Goal: Task Accomplishment & Management: Manage account settings

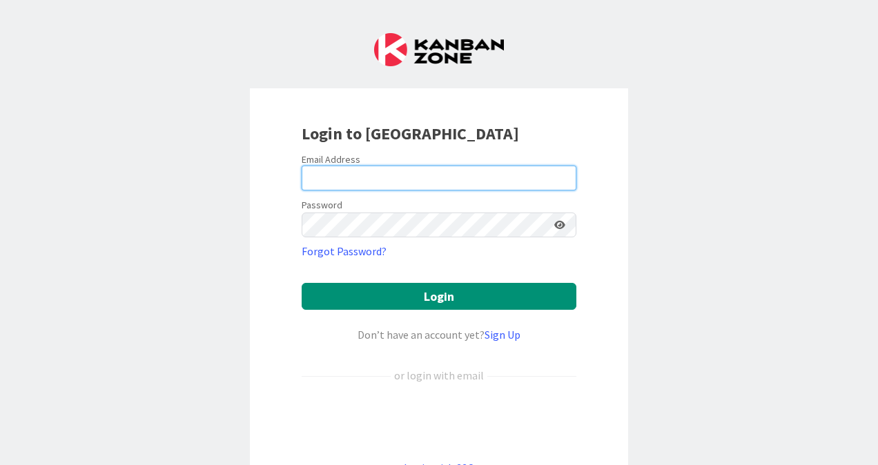
click at [332, 183] on input "email" at bounding box center [439, 178] width 275 height 25
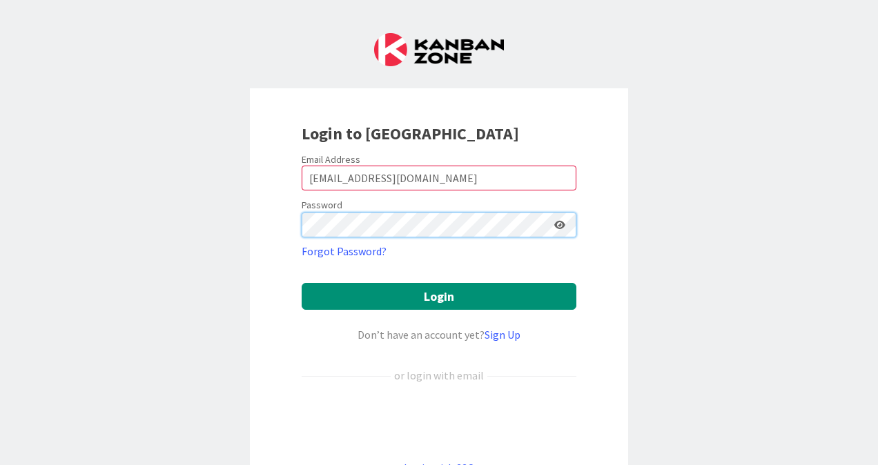
click at [302, 283] on button "Login" at bounding box center [439, 296] width 275 height 27
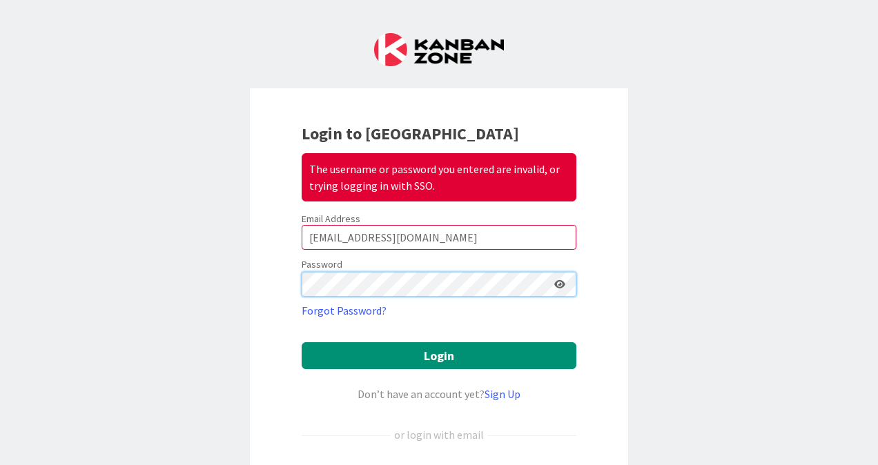
click at [302, 342] on button "Login" at bounding box center [439, 355] width 275 height 27
click at [400, 253] on form "Email Address [EMAIL_ADDRESS][DOMAIN_NAME] Password Forgot Password? Login Don’…" at bounding box center [439, 374] width 275 height 323
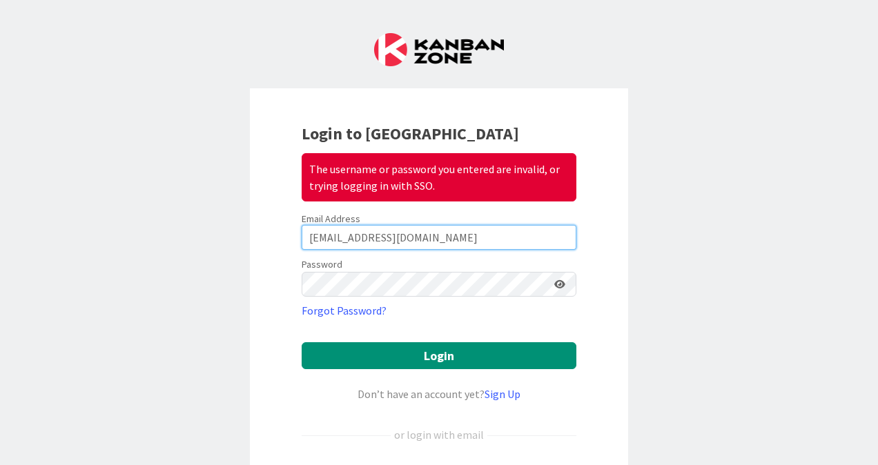
click at [398, 244] on input "[EMAIL_ADDRESS][DOMAIN_NAME]" at bounding box center [439, 237] width 275 height 25
type input "[EMAIL_ADDRESS][PERSON_NAME][DOMAIN_NAME]"
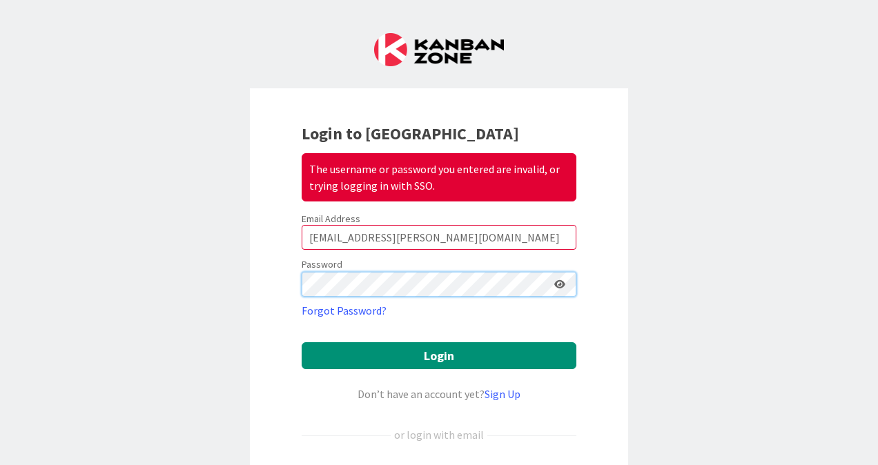
click at [302, 342] on button "Login" at bounding box center [439, 355] width 275 height 27
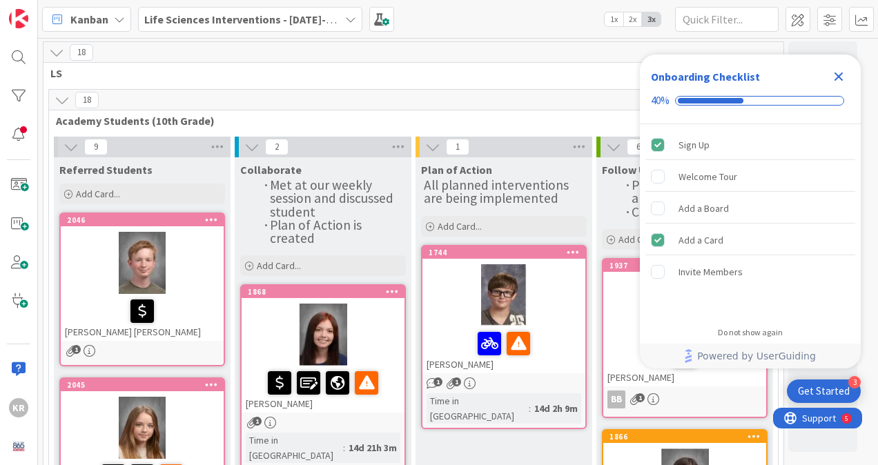
click at [836, 71] on icon "Close Checklist" at bounding box center [838, 76] width 17 height 17
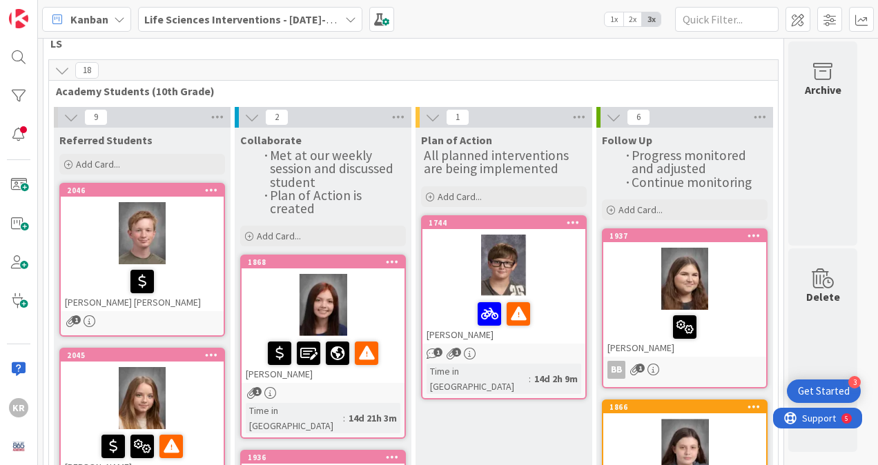
scroll to position [36, 0]
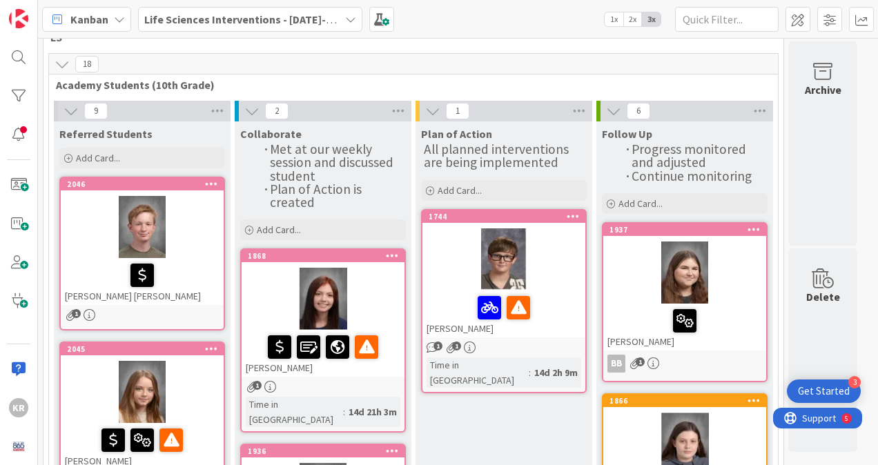
click at [194, 233] on div at bounding box center [142, 227] width 163 height 62
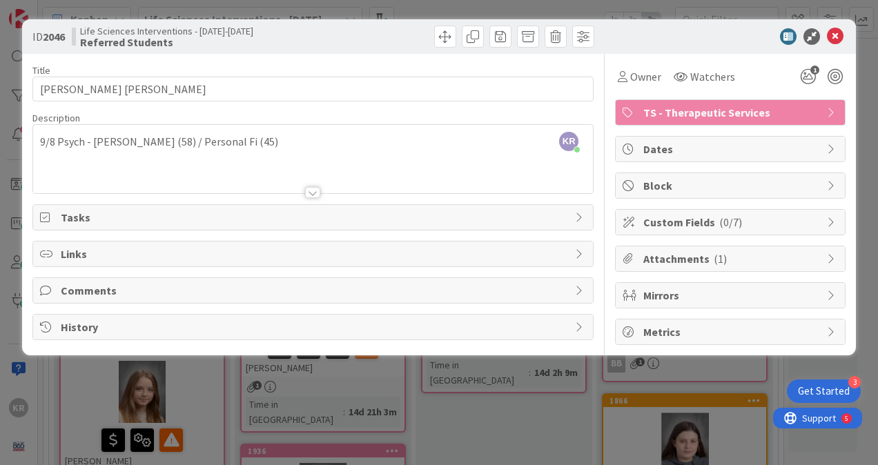
click at [242, 146] on div "KR [PERSON_NAME] just joined 9/8 [PERSON_NAME] (58) / Personal Fi (45)" at bounding box center [313, 159] width 560 height 68
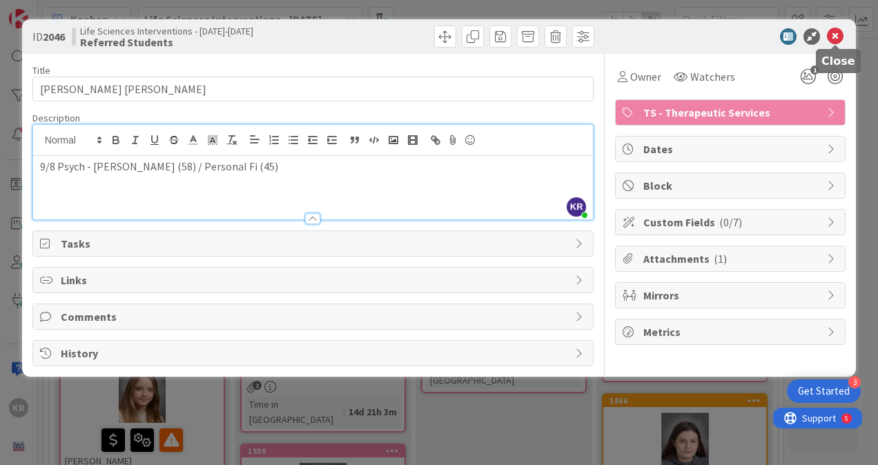
click at [837, 35] on icon at bounding box center [835, 36] width 17 height 17
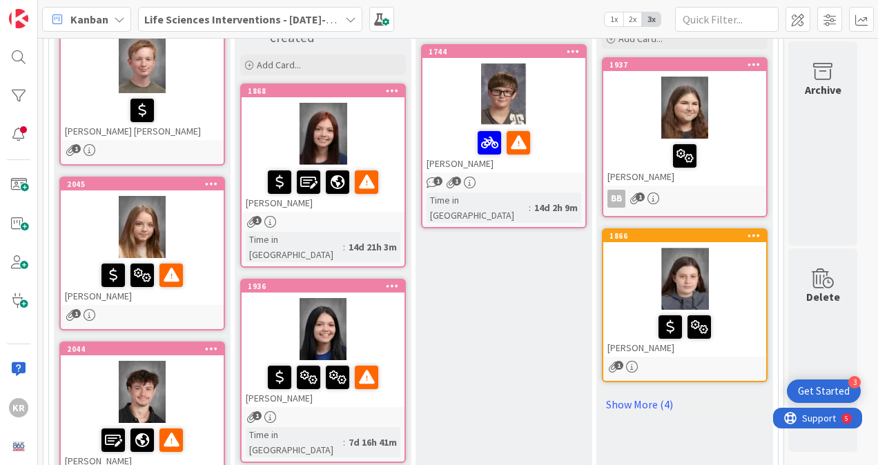
scroll to position [247, 0]
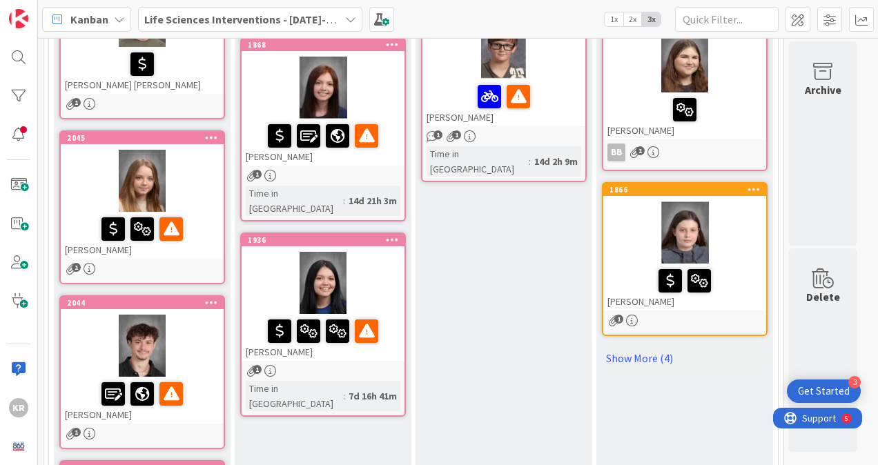
click at [124, 260] on link "2045 [PERSON_NAME] 1" at bounding box center [142, 207] width 166 height 154
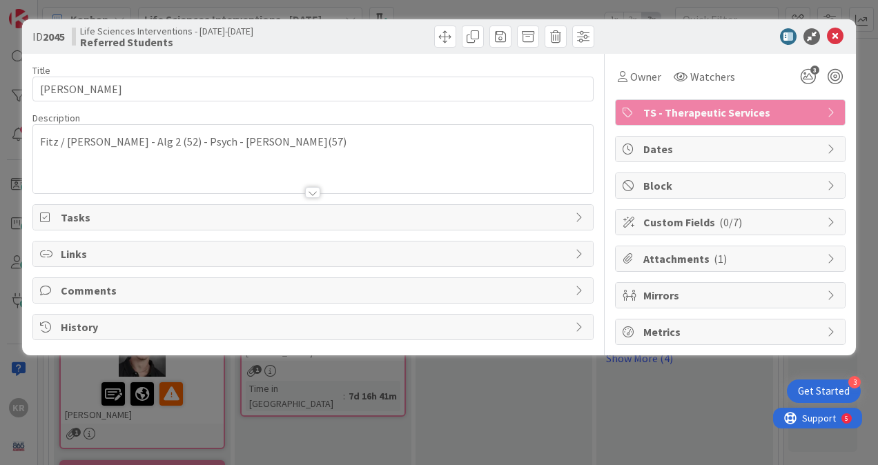
click at [261, 148] on div "Fitz / [PERSON_NAME] - Alg 2 (52) - Psych - [PERSON_NAME](57)" at bounding box center [313, 159] width 560 height 68
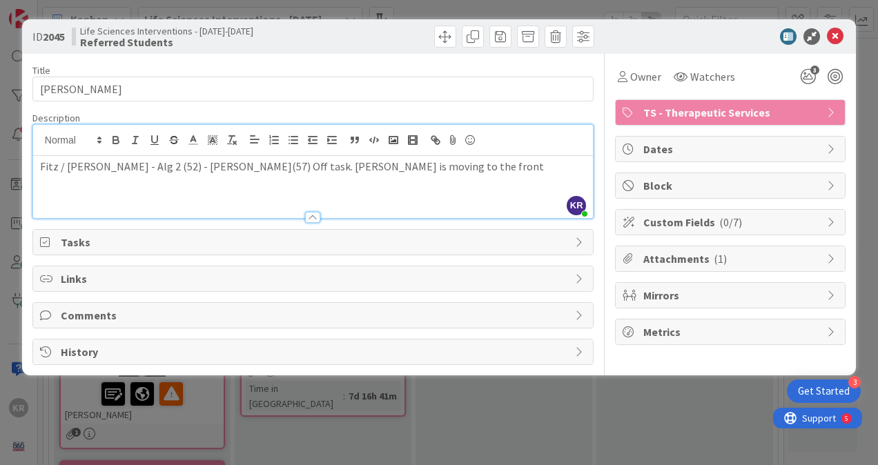
click at [380, 163] on p "Fitz / [PERSON_NAME] - Alg 2 (52) - [PERSON_NAME](57) Off task. [PERSON_NAME] i…" at bounding box center [313, 167] width 546 height 16
click at [364, 164] on p "Fitz / [PERSON_NAME] - Alg 2 (52) - [PERSON_NAME](57) Off task. [PERSON_NAME] i…" at bounding box center [313, 167] width 546 height 16
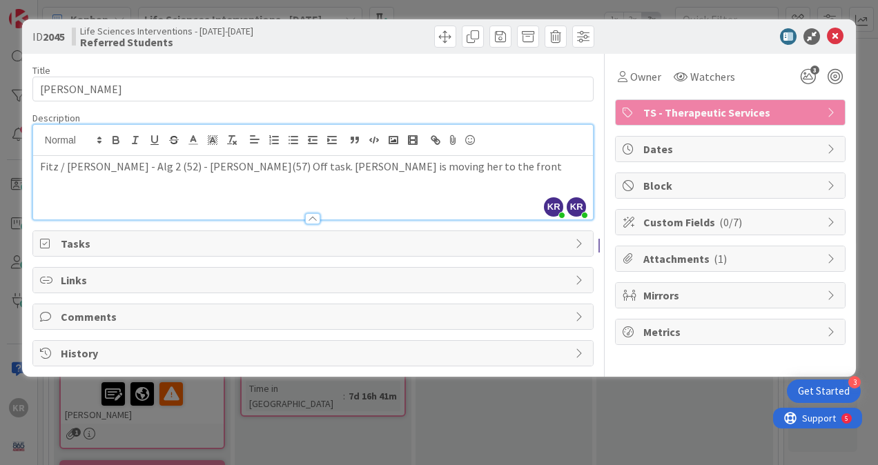
click at [438, 164] on p "Fitz / [PERSON_NAME] - Alg 2 (52) - [PERSON_NAME](57) Off task. [PERSON_NAME] i…" at bounding box center [313, 167] width 546 height 16
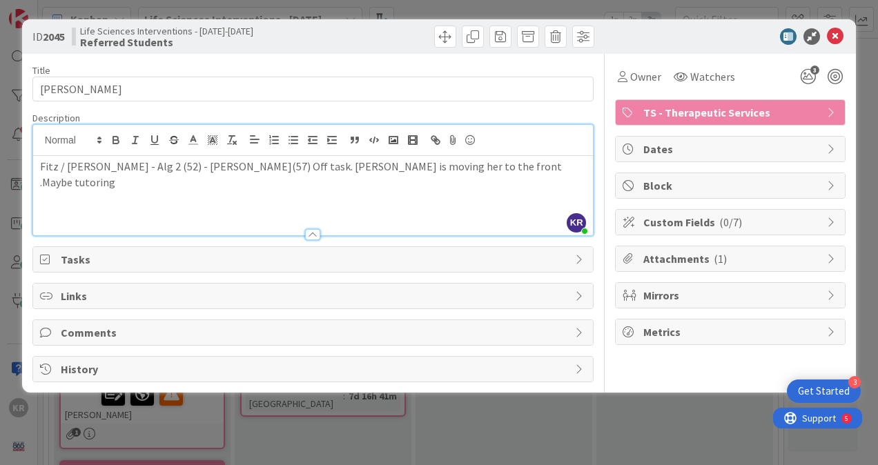
click at [511, 164] on p "Fitz / [PERSON_NAME] - Alg 2 (52) - [PERSON_NAME](57) Off task. [PERSON_NAME] i…" at bounding box center [313, 174] width 546 height 31
click at [834, 32] on icon at bounding box center [835, 36] width 17 height 17
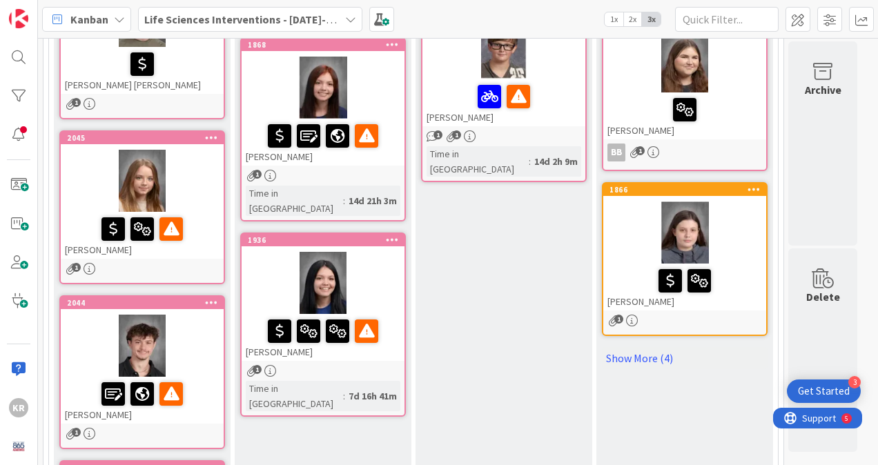
click at [199, 333] on div at bounding box center [142, 346] width 163 height 62
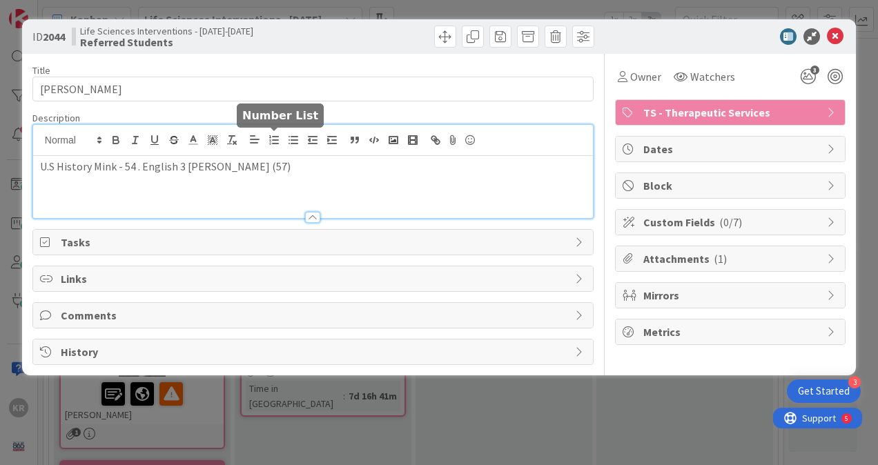
click at [282, 139] on div "U.S History Mink - 54 . English 3 [PERSON_NAME] (57)" at bounding box center [313, 171] width 560 height 93
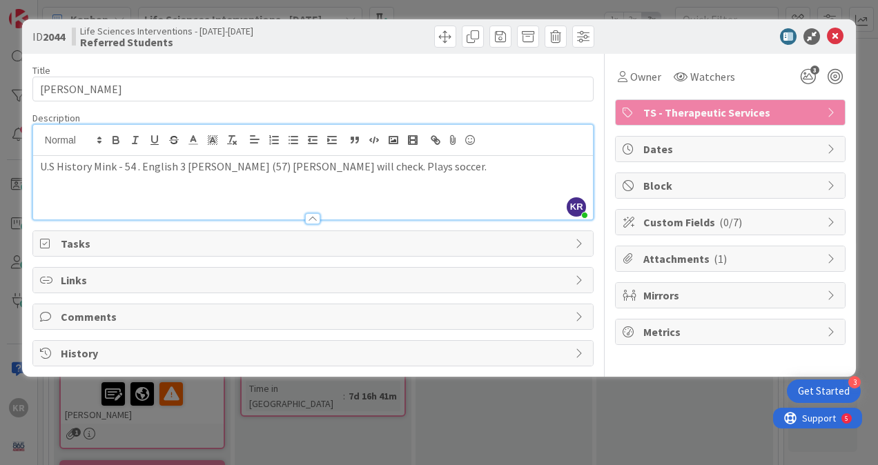
click at [360, 165] on p "U.S History Mink - 54 . English 3 [PERSON_NAME] (57) [PERSON_NAME] will check. …" at bounding box center [313, 167] width 546 height 16
click at [830, 35] on icon at bounding box center [835, 36] width 17 height 17
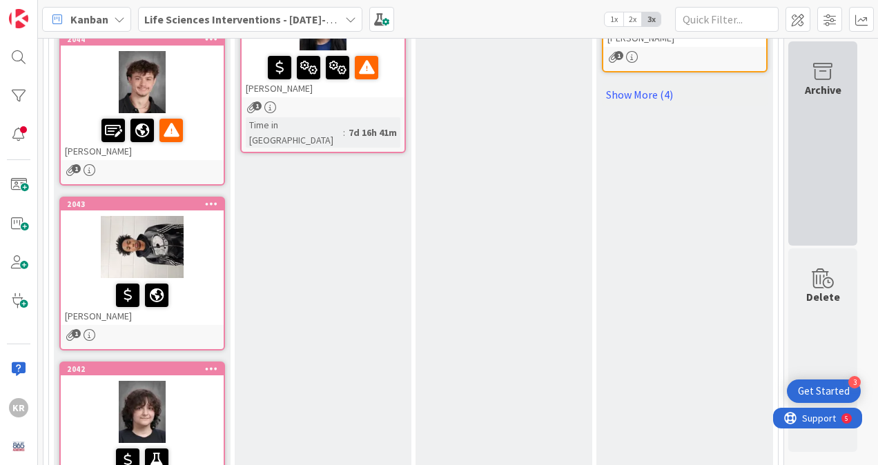
scroll to position [517, 0]
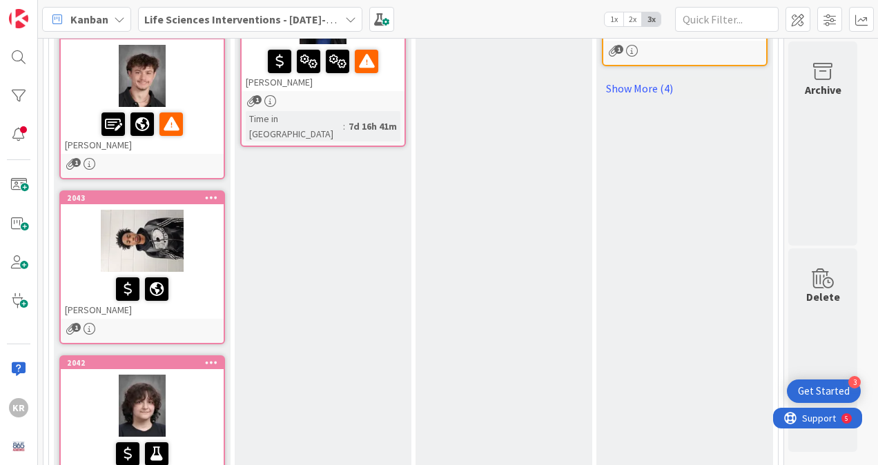
click at [175, 317] on div "[PERSON_NAME]" at bounding box center [142, 295] width 163 height 47
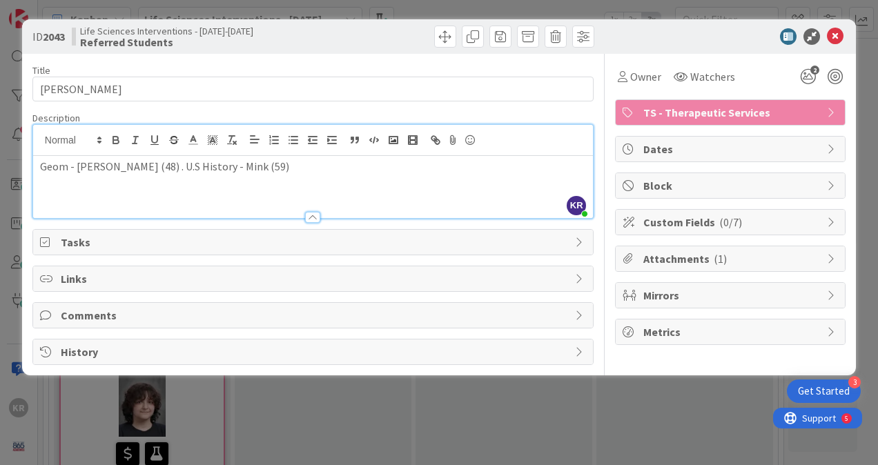
click at [242, 144] on div "KR [PERSON_NAME] just joined Geom - [PERSON_NAME] (48) . U.S History - Mink (59)" at bounding box center [313, 171] width 560 height 93
click at [183, 186] on p "Late every day. 45 minutes late. plus." at bounding box center [313, 183] width 546 height 16
click at [231, 186] on p "Late every day. 45 minutes late plus." at bounding box center [313, 183] width 546 height 16
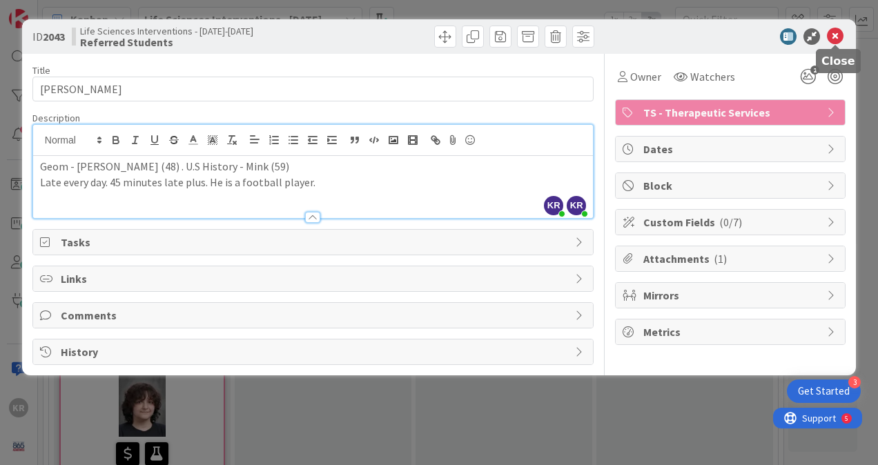
click at [836, 33] on icon at bounding box center [835, 36] width 17 height 17
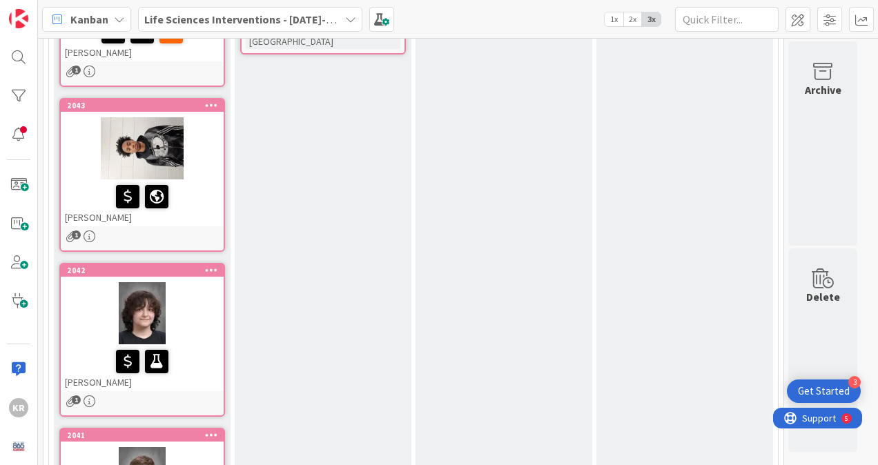
scroll to position [612, 0]
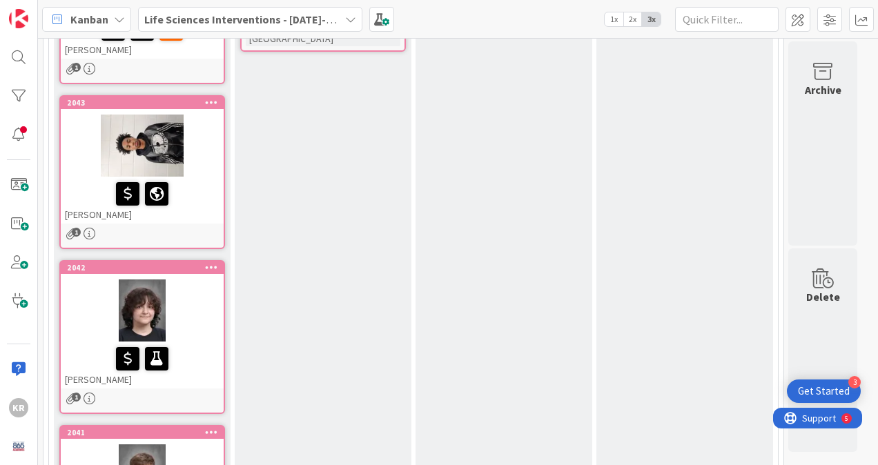
click at [191, 368] on div at bounding box center [142, 358] width 155 height 29
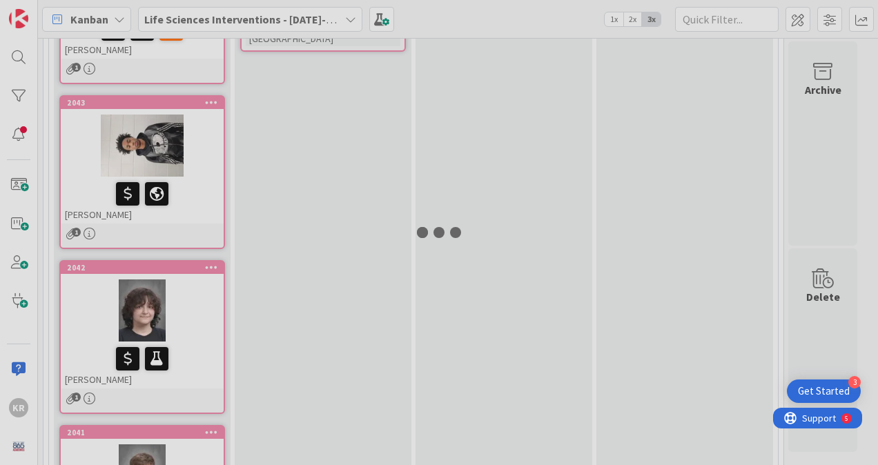
click at [191, 368] on div at bounding box center [439, 232] width 878 height 465
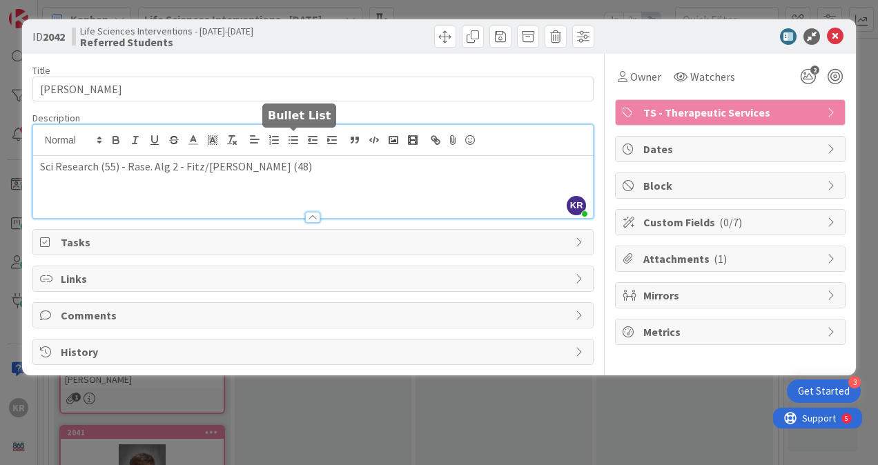
click at [287, 144] on div "KR [PERSON_NAME] just joined Sci Research (55) - Rase. Alg 2 - Fitz/[PERSON_NAM…" at bounding box center [313, 171] width 560 height 93
click at [836, 29] on icon at bounding box center [835, 36] width 17 height 17
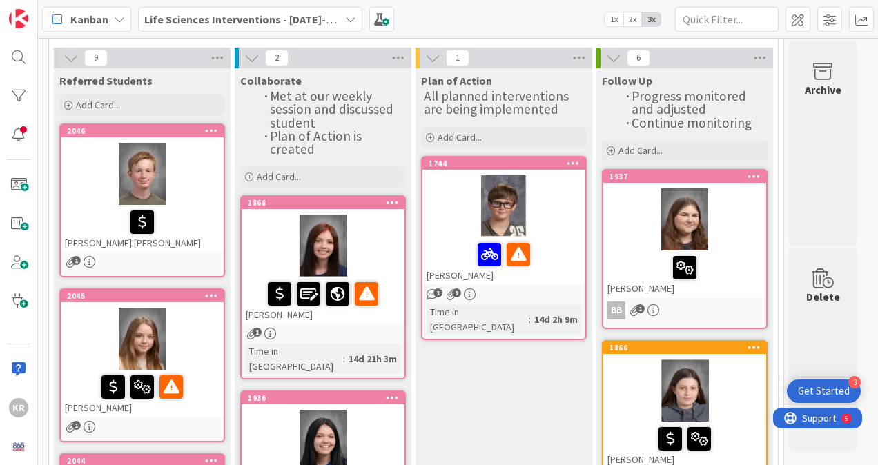
scroll to position [76, 0]
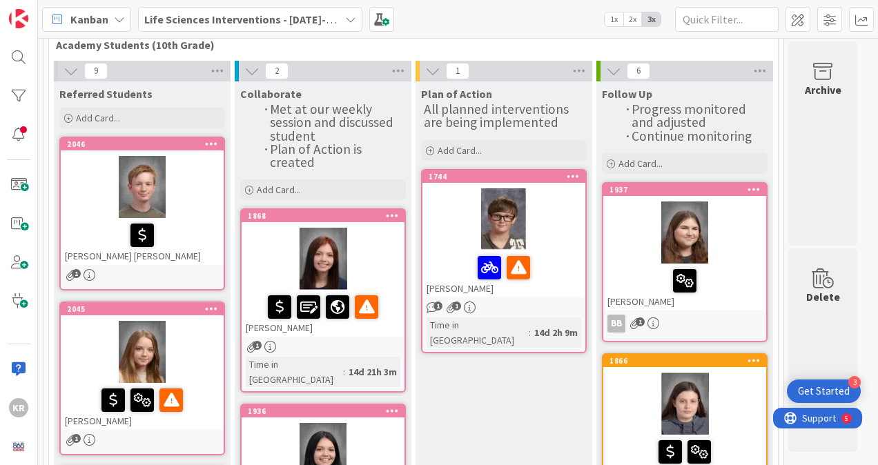
click at [110, 237] on div at bounding box center [142, 235] width 155 height 29
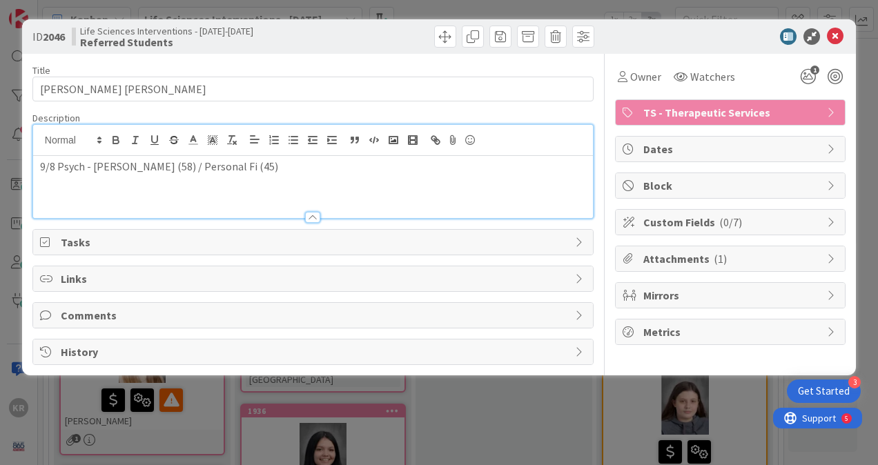
click at [244, 143] on div "9/8 Psych - [PERSON_NAME] (58) / Personal Fi (45)" at bounding box center [313, 171] width 560 height 93
click at [834, 34] on icon at bounding box center [835, 36] width 17 height 17
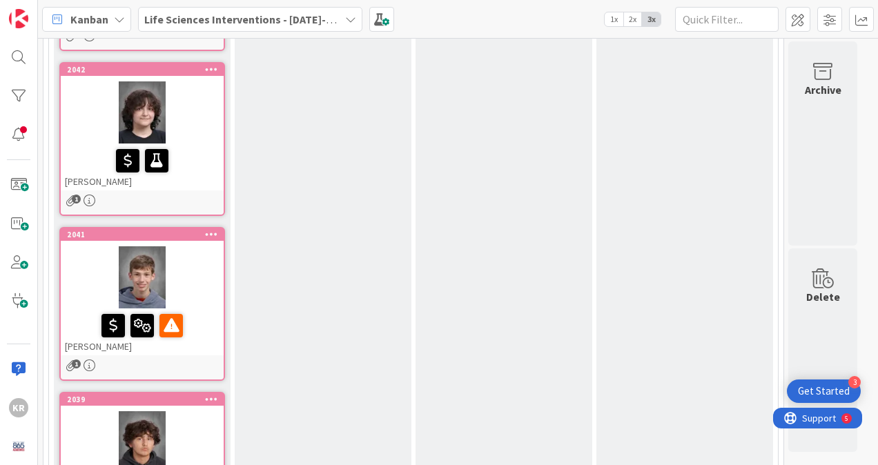
scroll to position [870, 0]
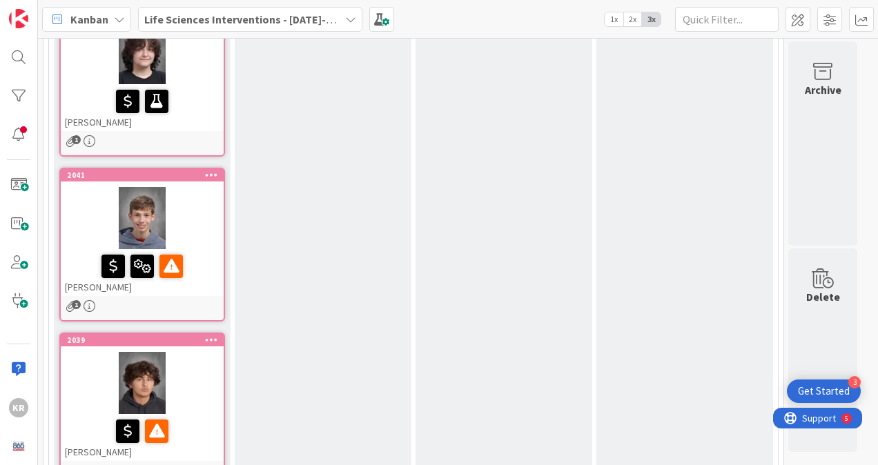
click at [167, 126] on div "[PERSON_NAME]" at bounding box center [142, 107] width 163 height 47
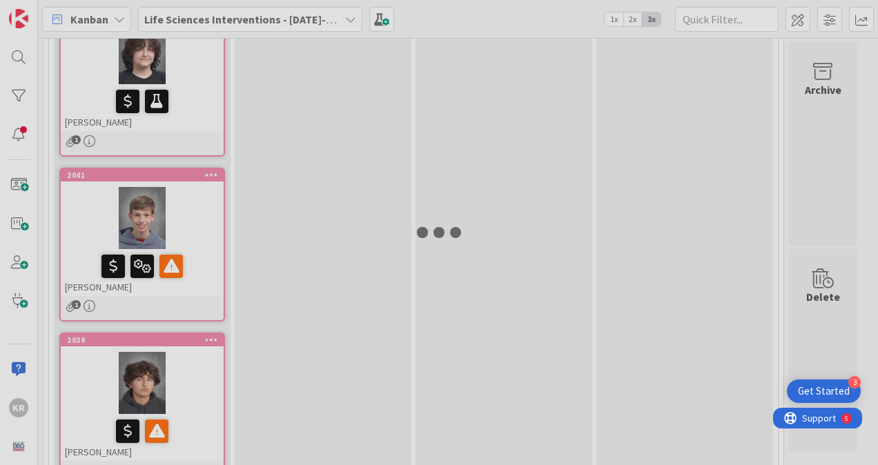
click at [167, 126] on div at bounding box center [439, 232] width 878 height 465
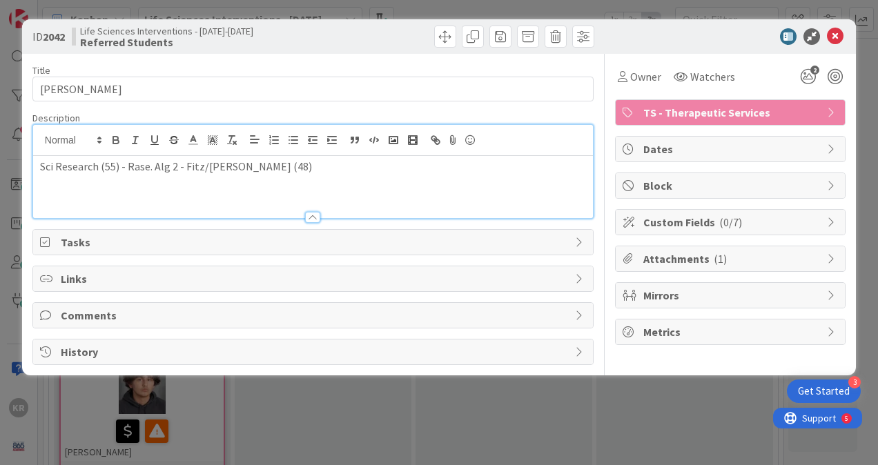
click at [298, 133] on div "Sci Research (55) - Rase. Alg 2 - Fitz/[PERSON_NAME] (48)" at bounding box center [313, 171] width 560 height 93
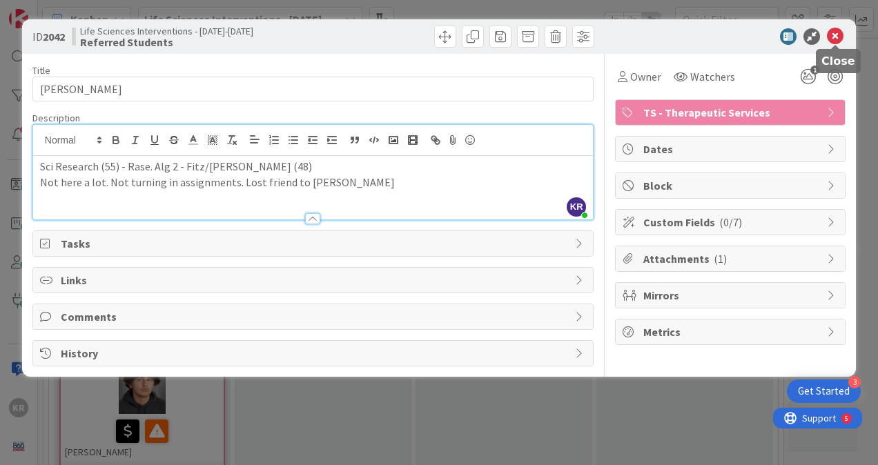
click at [835, 37] on icon at bounding box center [835, 36] width 17 height 17
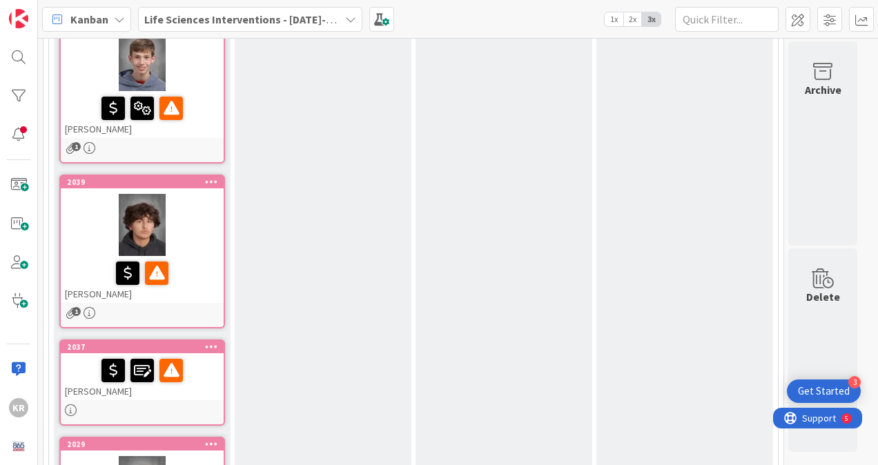
scroll to position [1054, 0]
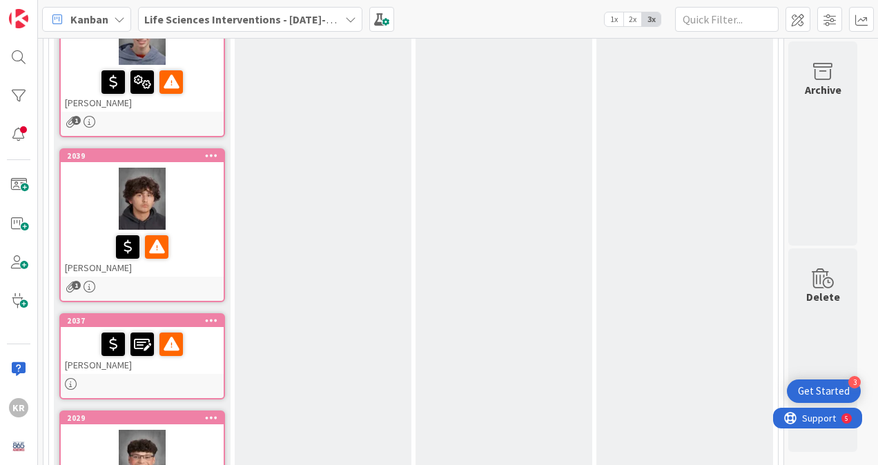
click at [199, 88] on div at bounding box center [142, 82] width 155 height 29
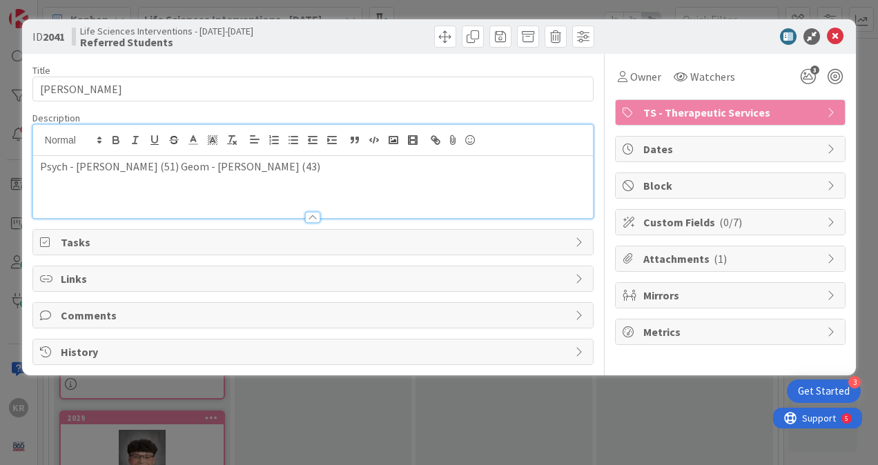
click at [249, 144] on div "Psych - [PERSON_NAME] (51) Geom - [PERSON_NAME] (43)" at bounding box center [313, 171] width 560 height 93
click at [136, 181] on p "Not [PERSON_NAME] himself" at bounding box center [313, 183] width 546 height 16
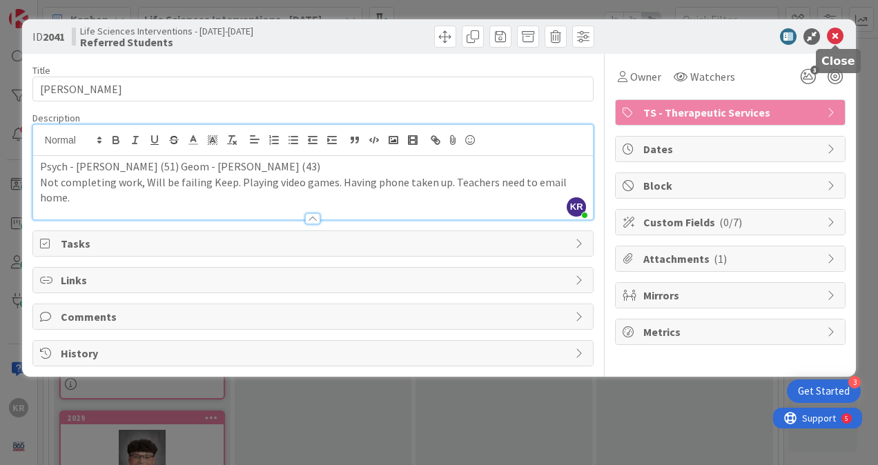
click at [837, 32] on icon at bounding box center [835, 36] width 17 height 17
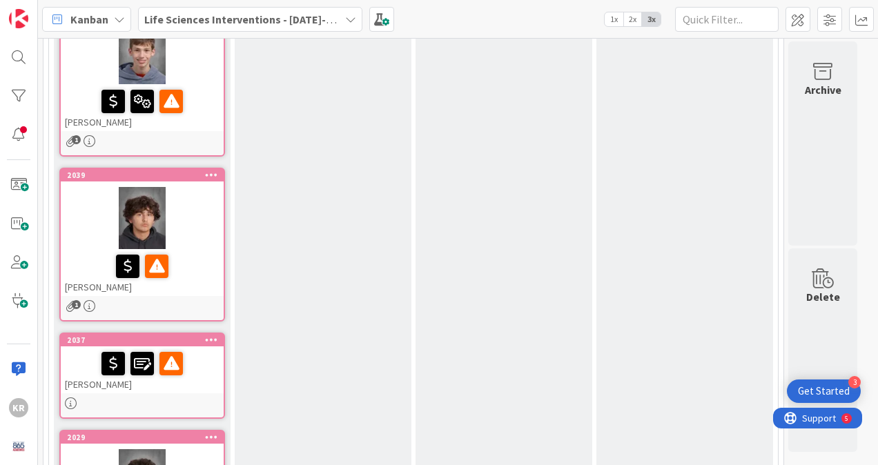
scroll to position [1088, 0]
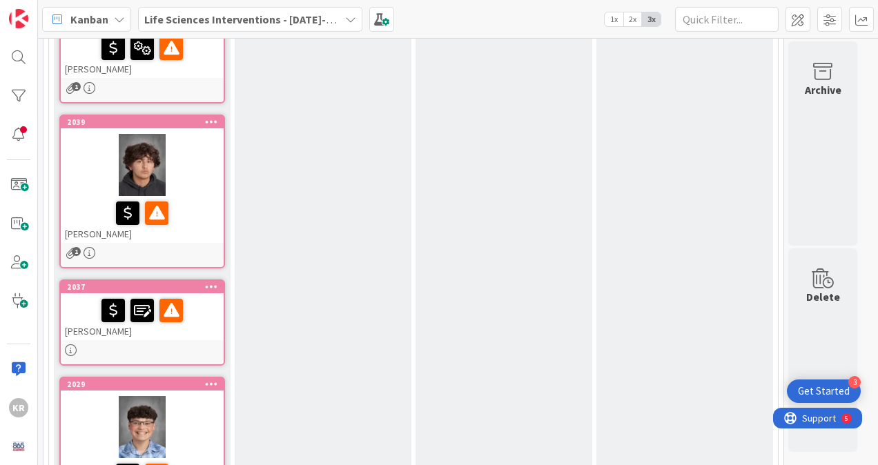
click at [165, 230] on div "[PERSON_NAME]" at bounding box center [142, 219] width 163 height 47
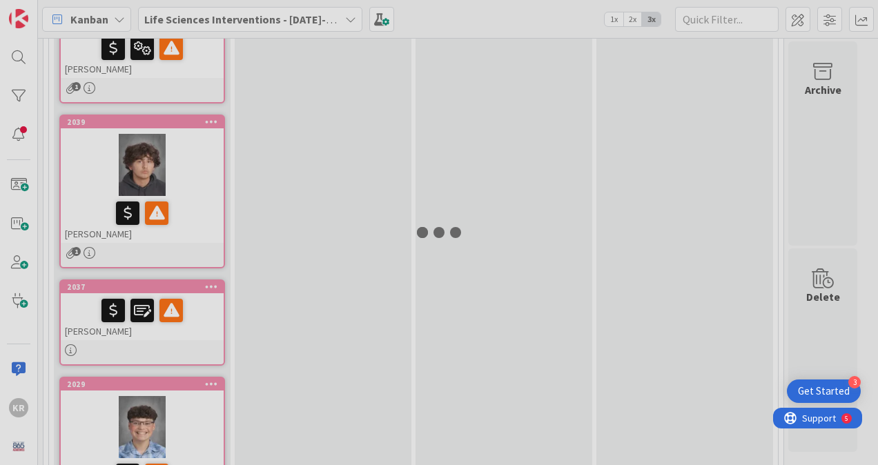
click at [165, 230] on div at bounding box center [439, 232] width 878 height 465
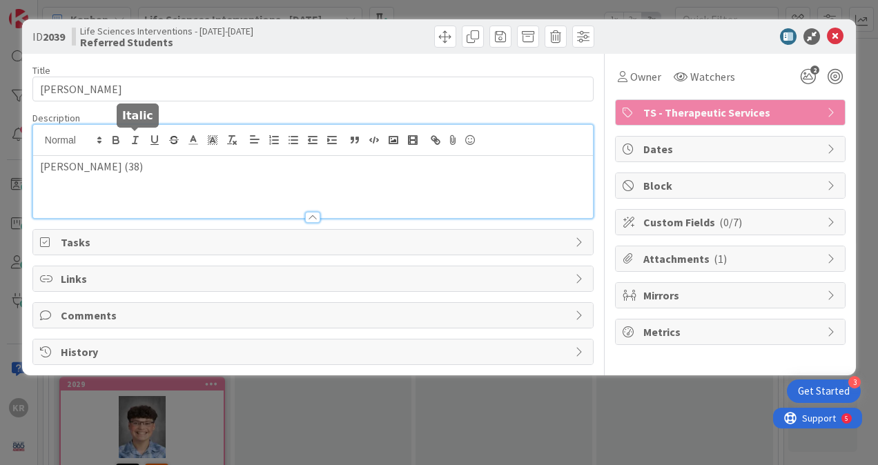
click at [128, 140] on div "[PERSON_NAME] (38)" at bounding box center [313, 171] width 560 height 93
click at [139, 164] on p "[PERSON_NAME] (38) Doesn' t do anythng" at bounding box center [313, 167] width 546 height 16
click at [130, 166] on p "[PERSON_NAME] (38) Not do anythng" at bounding box center [313, 167] width 546 height 16
click at [193, 166] on p "[PERSON_NAME] (38) Not doing anythng" at bounding box center [313, 167] width 546 height 16
click at [210, 164] on p "[PERSON_NAME] (38) Not doing anything. Un motivated" at bounding box center [313, 167] width 546 height 16
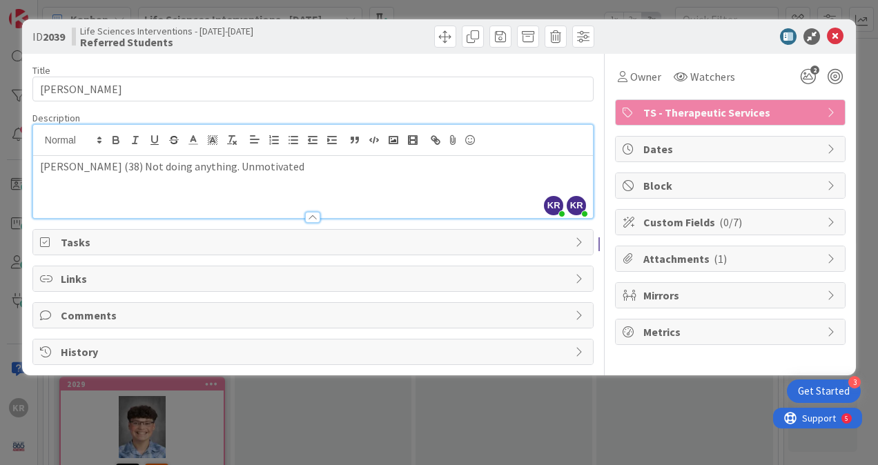
click at [269, 173] on p "[PERSON_NAME] (38) Not doing anything. Unmotivated" at bounding box center [313, 167] width 546 height 16
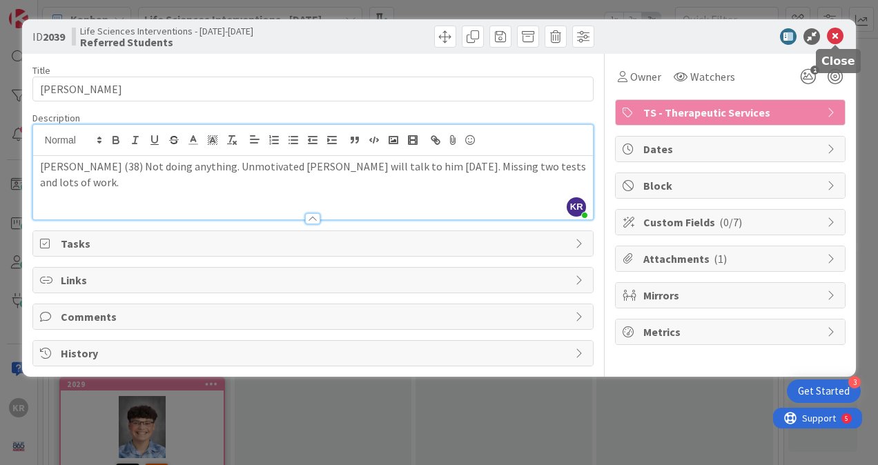
click at [836, 34] on icon at bounding box center [835, 36] width 17 height 17
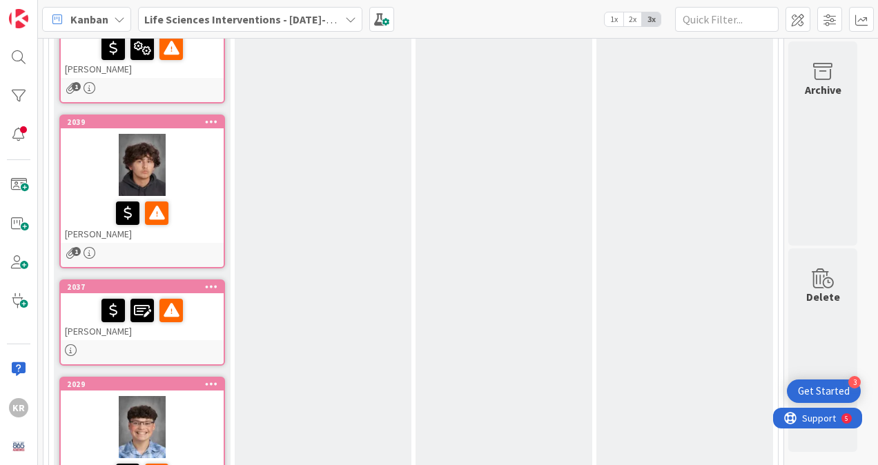
click at [157, 344] on div at bounding box center [142, 350] width 163 height 12
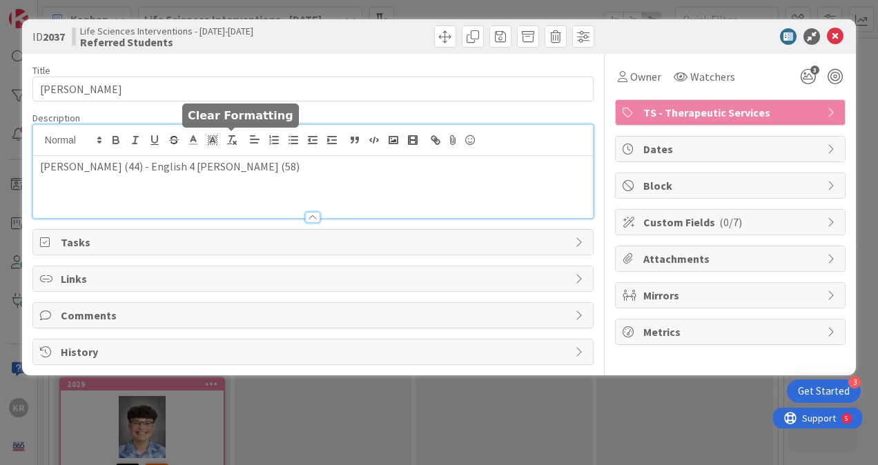
click at [240, 137] on div "[PERSON_NAME] (44) - English 4 [PERSON_NAME] (58)" at bounding box center [313, 171] width 560 height 93
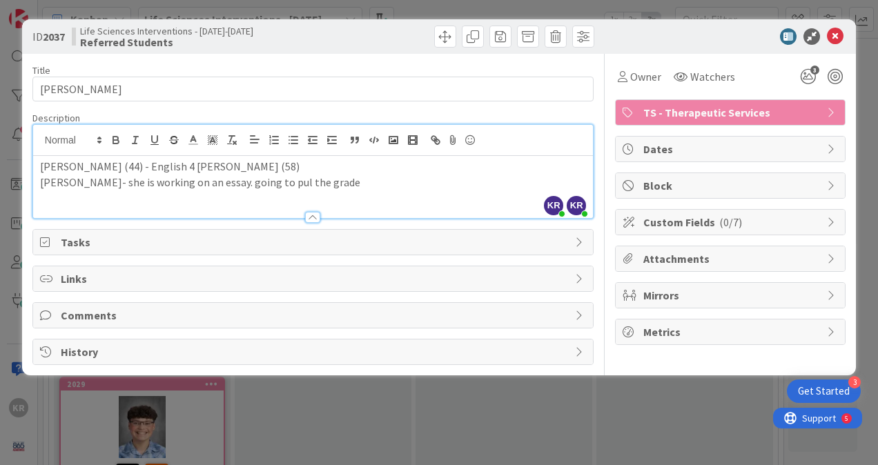
click at [253, 180] on p "[PERSON_NAME]- she is working on an essay. going to pul the grade" at bounding box center [313, 183] width 546 height 16
click at [315, 176] on p "[PERSON_NAME]- she is working on an essay. going to pull the grade" at bounding box center [313, 183] width 546 height 16
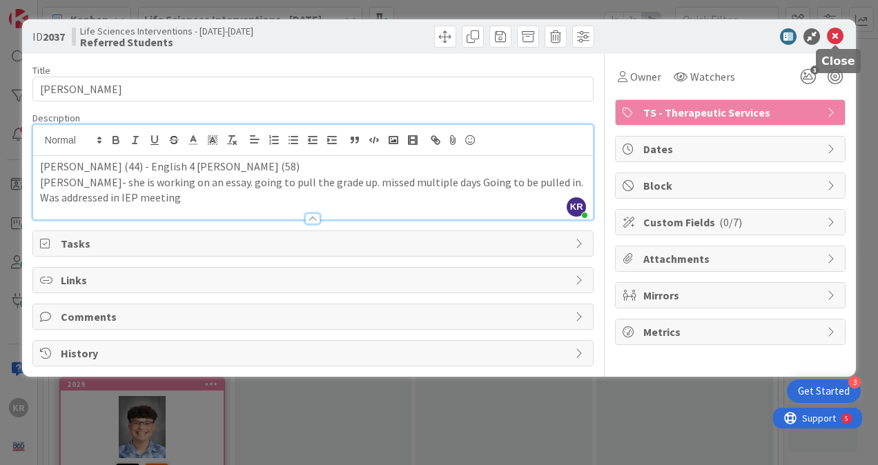
click at [835, 43] on icon at bounding box center [835, 36] width 17 height 17
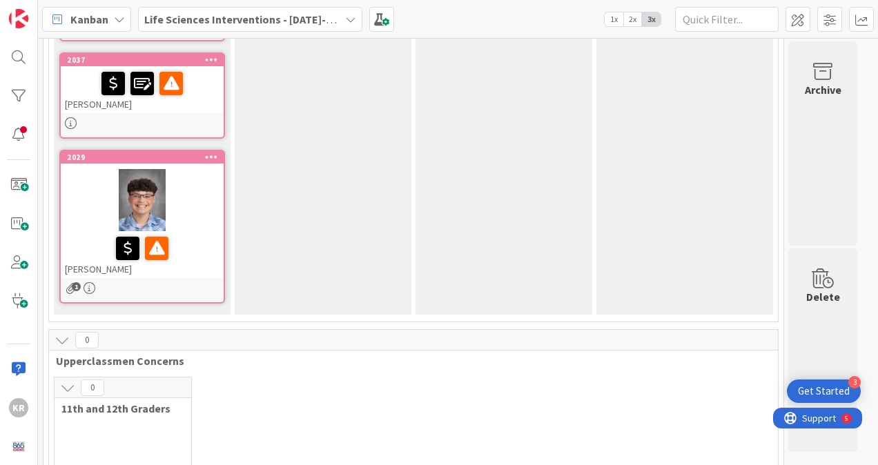
scroll to position [1285, 0]
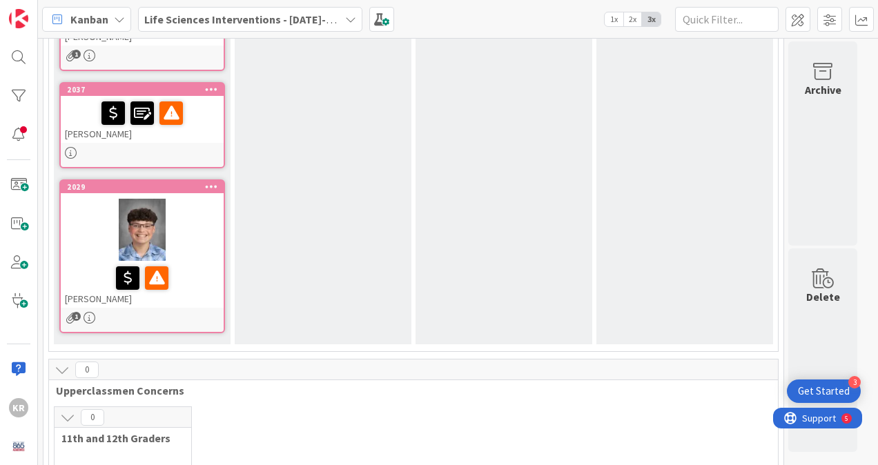
click at [190, 298] on div "[PERSON_NAME]" at bounding box center [142, 284] width 163 height 47
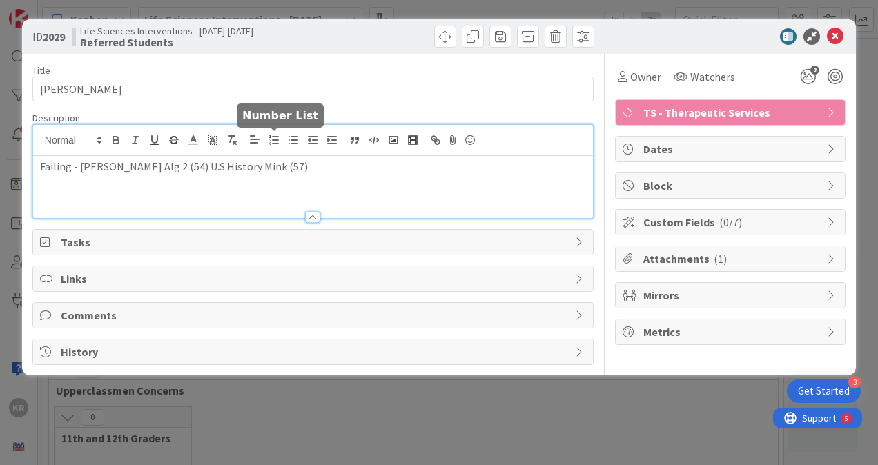
click at [280, 137] on div "Failing - [PERSON_NAME] Alg 2 (54) U.S History Mink (57)" at bounding box center [313, 171] width 560 height 93
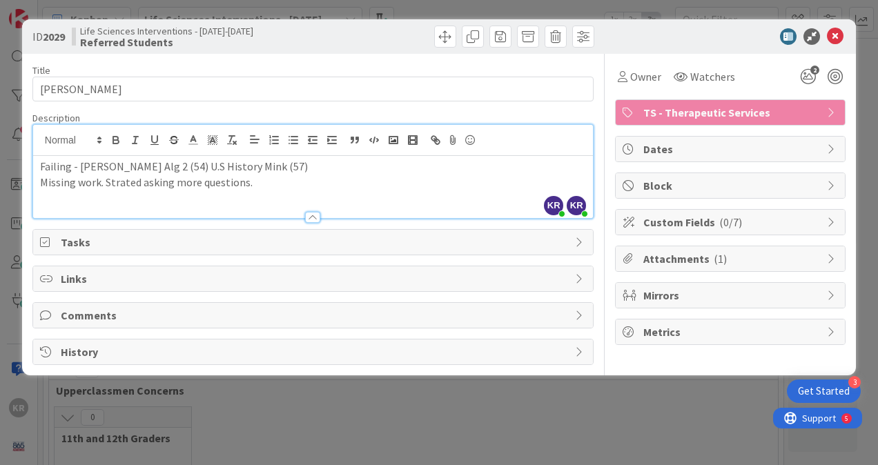
click at [124, 182] on p "Missing work. Strated asking more questions." at bounding box center [313, 183] width 546 height 16
click at [249, 182] on p "Missing work. Started asking more questions." at bounding box center [313, 183] width 546 height 16
click at [834, 37] on icon at bounding box center [835, 36] width 17 height 17
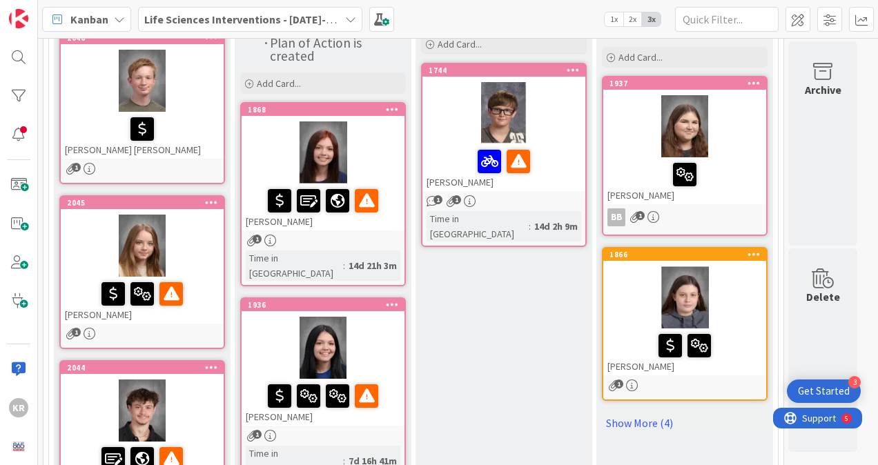
scroll to position [208, 0]
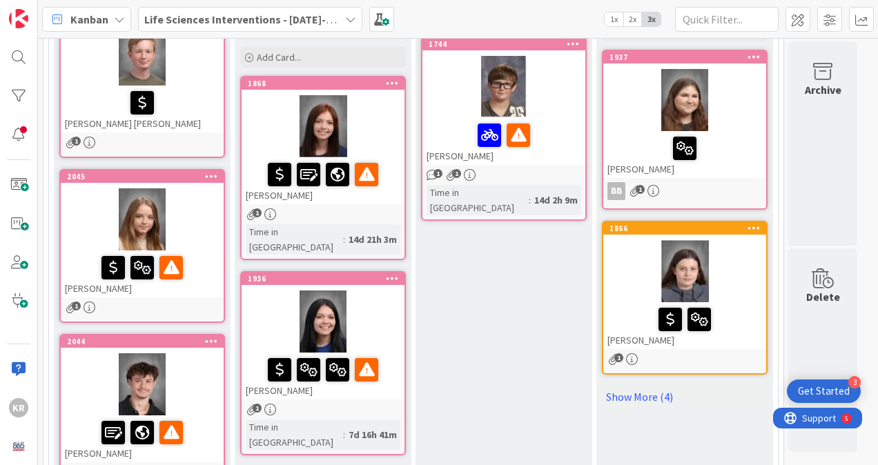
click at [360, 207] on link "1868 [PERSON_NAME] 1 Time in [GEOGRAPHIC_DATA] : 14d 21h 3m" at bounding box center [323, 168] width 166 height 184
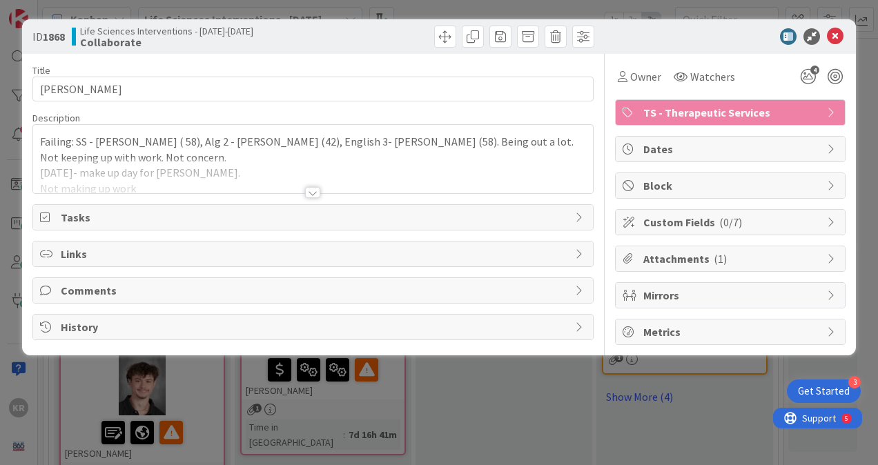
click at [203, 168] on div at bounding box center [313, 175] width 560 height 35
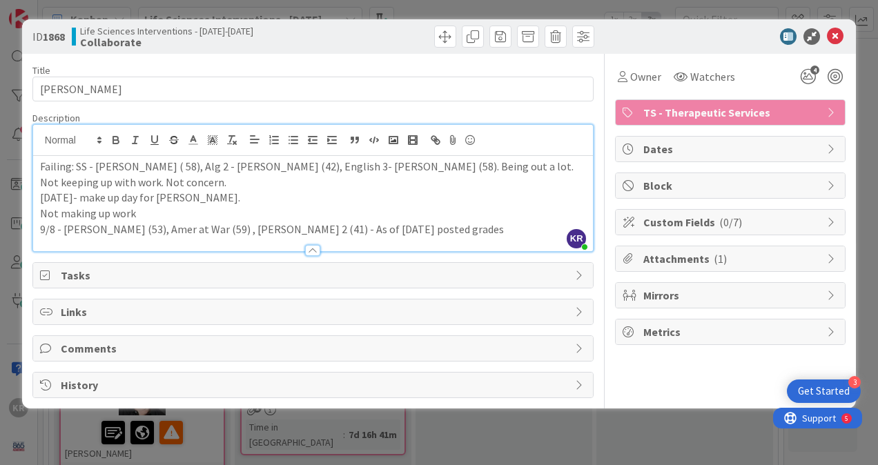
click at [474, 231] on p "9/8 - [PERSON_NAME] (53), Amer at War (59) , [PERSON_NAME] 2 (41) - As of [DATE…" at bounding box center [313, 230] width 546 height 16
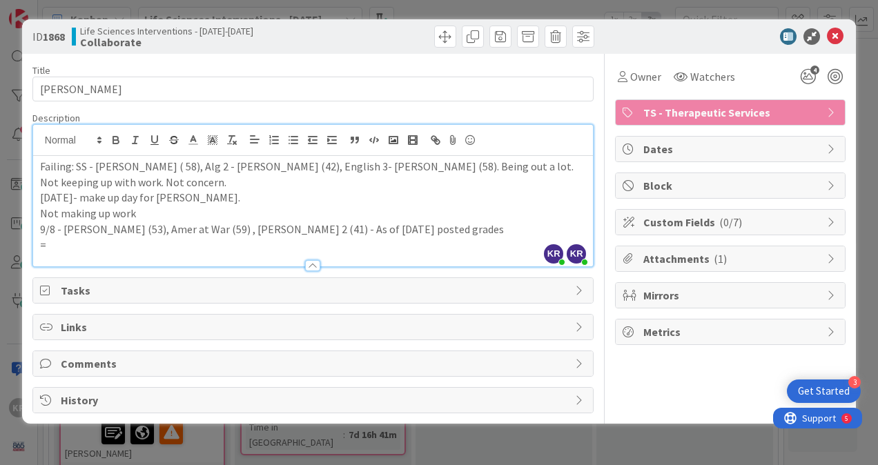
click at [65, 245] on p "=" at bounding box center [313, 245] width 546 height 16
click at [836, 30] on icon at bounding box center [835, 36] width 17 height 17
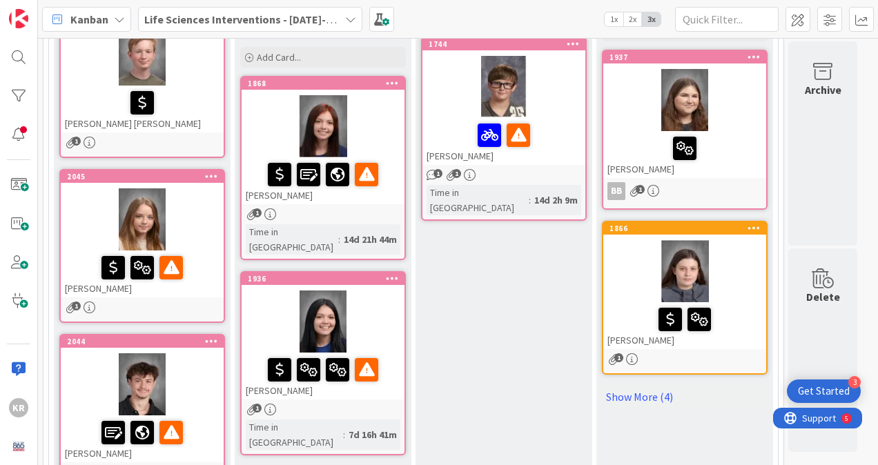
click at [389, 291] on div at bounding box center [323, 322] width 163 height 62
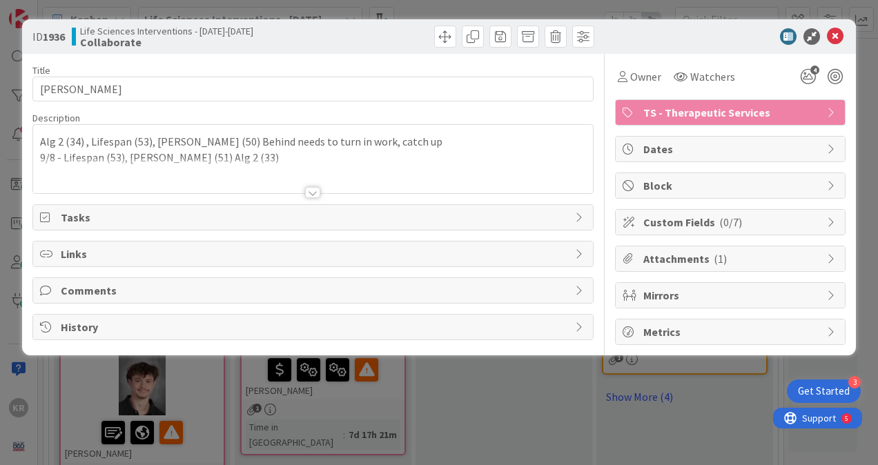
click at [253, 149] on div "Alg 2 (34) , Lifespan (53), [PERSON_NAME] (50) Behind needs to turn in work, ca…" at bounding box center [313, 159] width 560 height 68
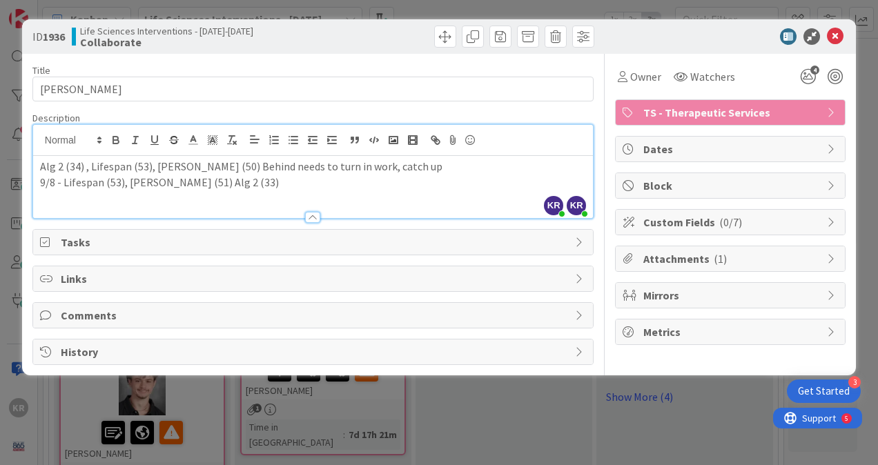
click at [235, 182] on p "9/8 - Lifespan (53), [PERSON_NAME] (51) Alg 2 (33)" at bounding box center [313, 183] width 546 height 16
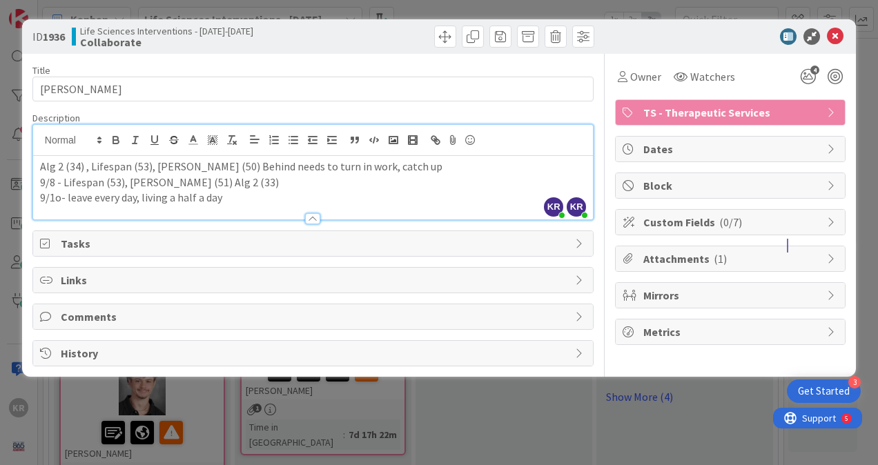
click at [164, 195] on p "9/1o- leave every day, living a half a day" at bounding box center [313, 198] width 546 height 16
click at [203, 195] on p "9/1o- leave every day, a half a day" at bounding box center [313, 198] width 546 height 16
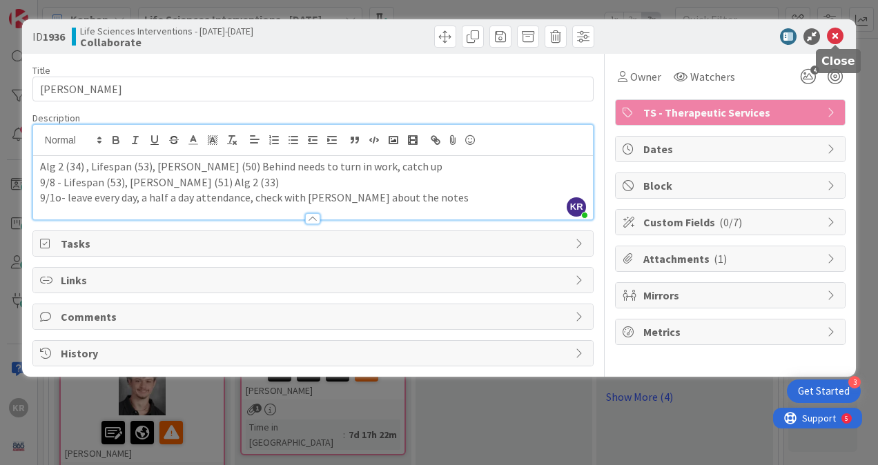
click at [840, 32] on icon at bounding box center [835, 36] width 17 height 17
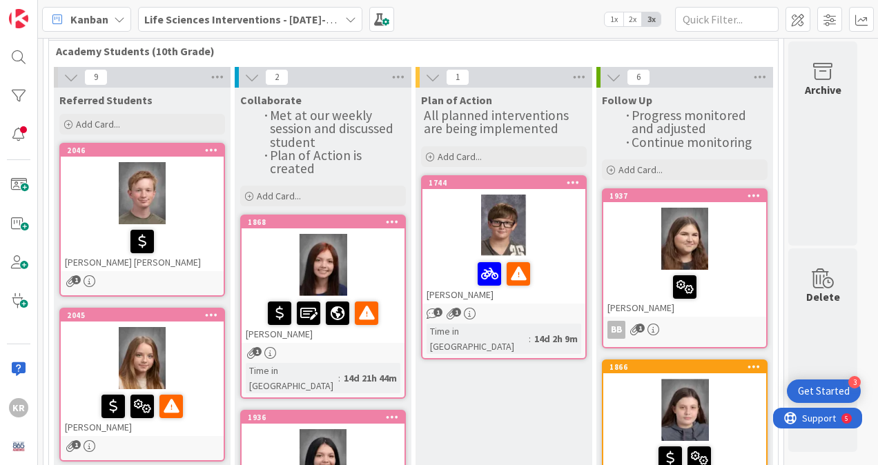
scroll to position [146, 0]
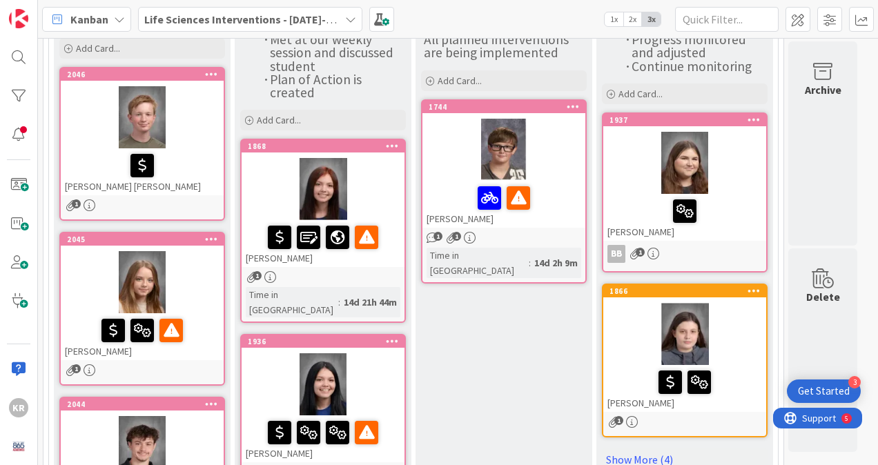
click at [556, 227] on div "[PERSON_NAME]" at bounding box center [503, 204] width 163 height 47
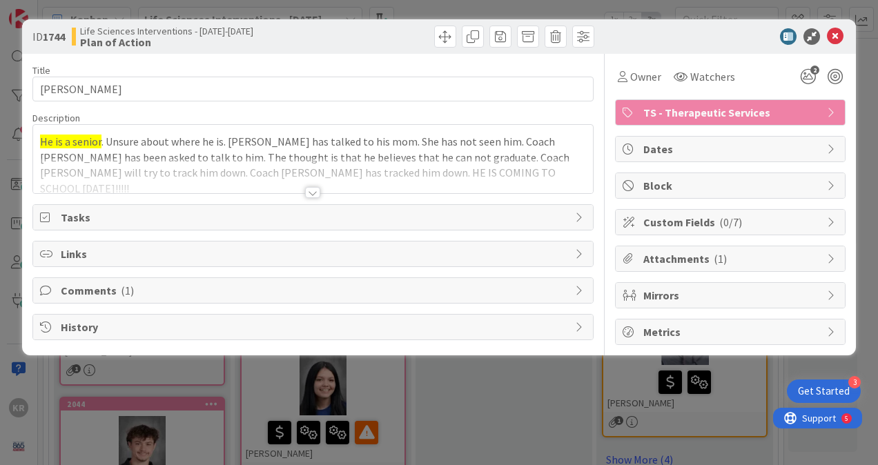
click at [425, 175] on div at bounding box center [313, 175] width 560 height 35
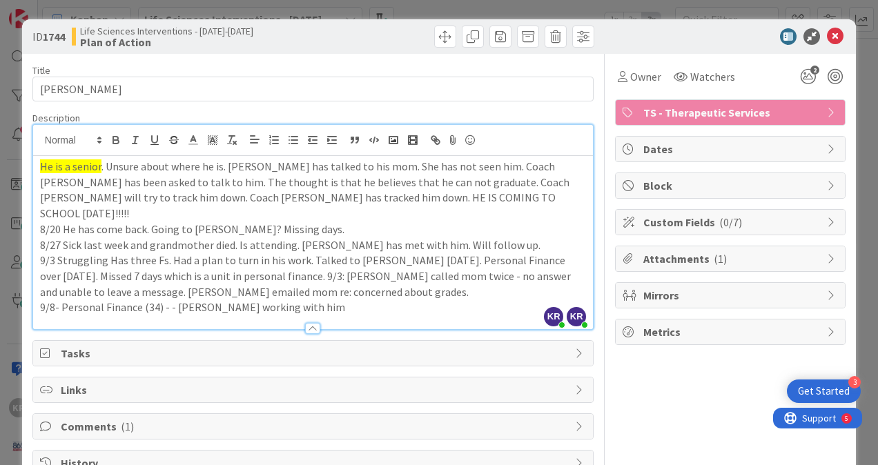
click at [335, 300] on p "9/8- Personal Finance (34) - - [PERSON_NAME] working with him" at bounding box center [313, 308] width 546 height 16
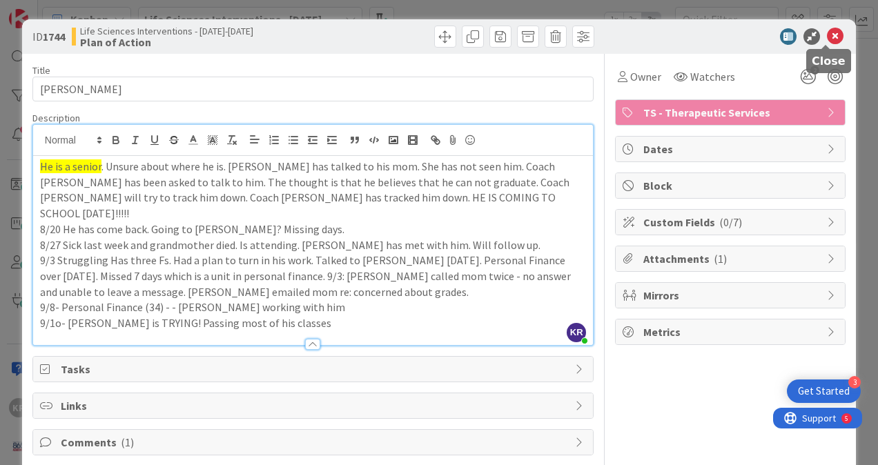
click at [827, 33] on icon at bounding box center [835, 36] width 17 height 17
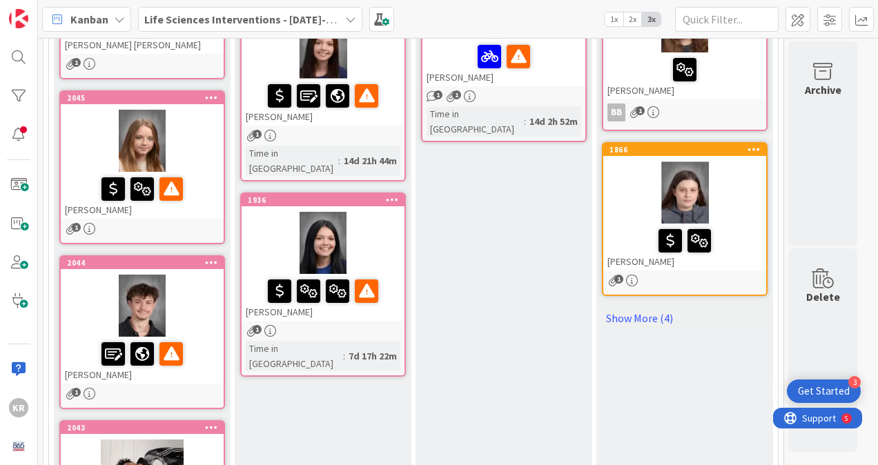
scroll to position [300, 0]
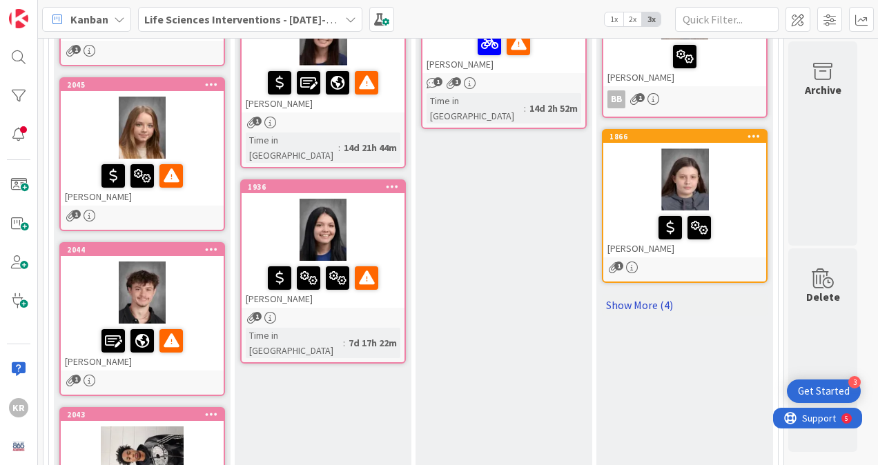
click at [645, 295] on link "Show More (4)" at bounding box center [685, 305] width 166 height 22
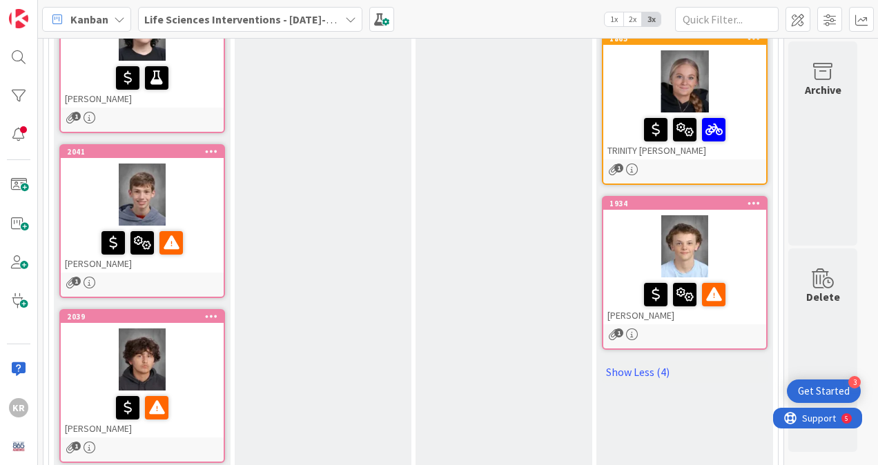
scroll to position [900, 0]
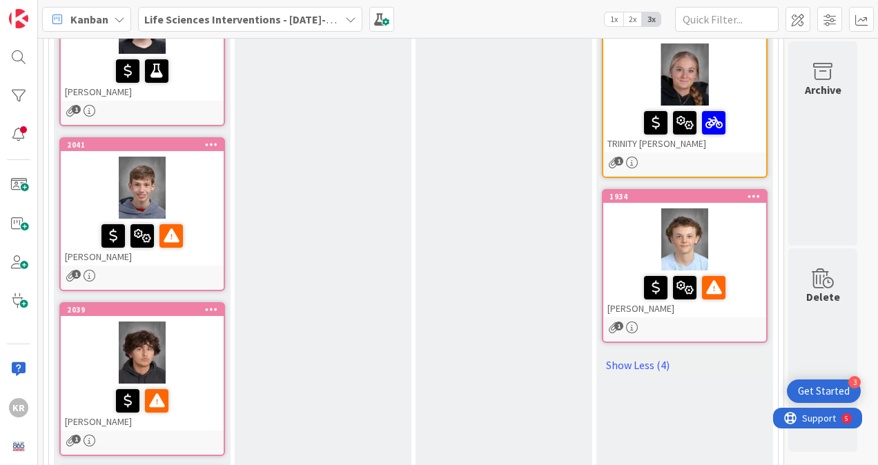
click at [735, 322] on div "1" at bounding box center [684, 328] width 163 height 12
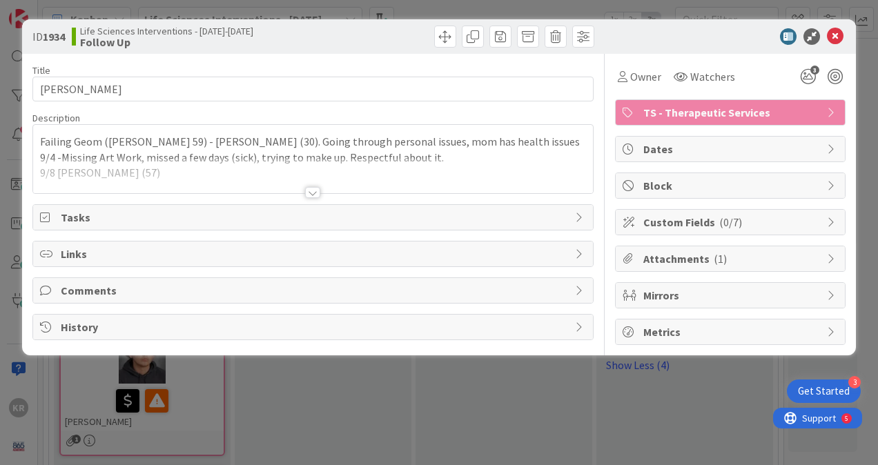
click at [197, 178] on div at bounding box center [313, 175] width 560 height 35
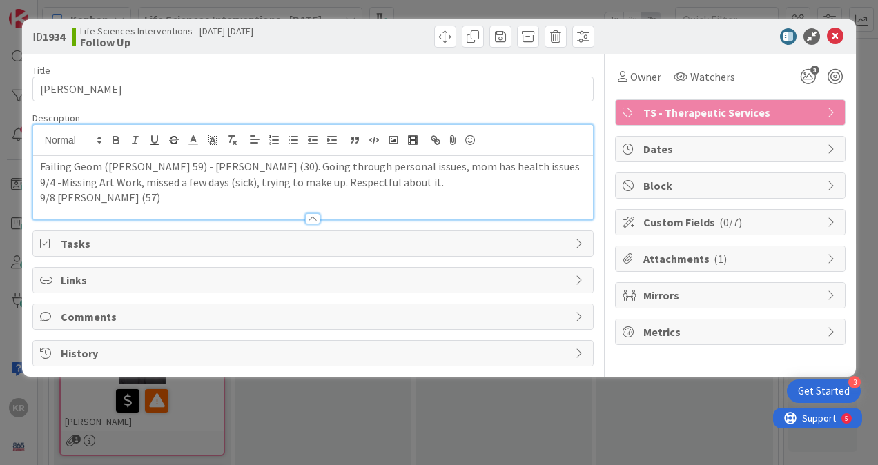
click at [124, 202] on p "9/8 [PERSON_NAME] (57)" at bounding box center [313, 198] width 546 height 16
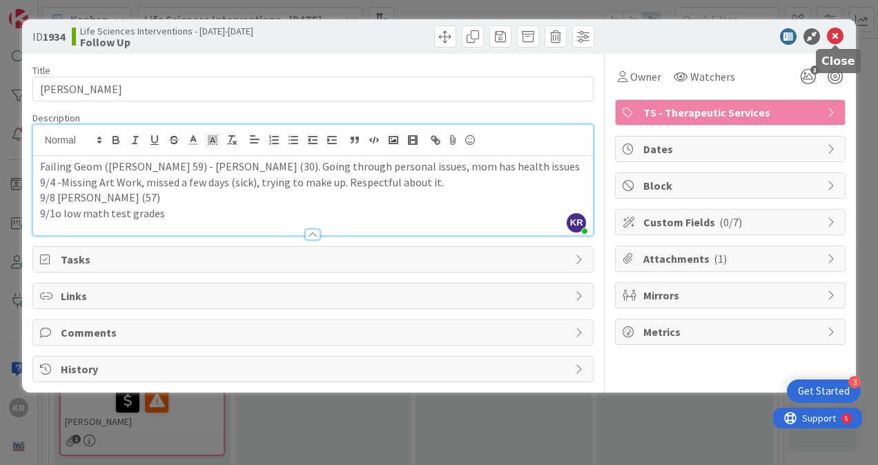
click at [839, 31] on icon at bounding box center [835, 36] width 17 height 17
